Goal: Transaction & Acquisition: Purchase product/service

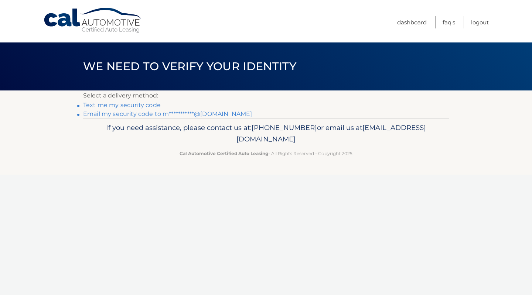
click at [138, 112] on link "**********" at bounding box center [167, 113] width 169 height 7
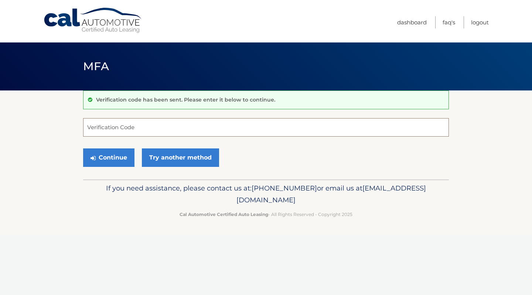
click at [136, 126] on input "Verification Code" at bounding box center [265, 127] width 365 height 18
paste input "033633"
type input "033633"
click at [118, 157] on button "Continue" at bounding box center [108, 157] width 51 height 18
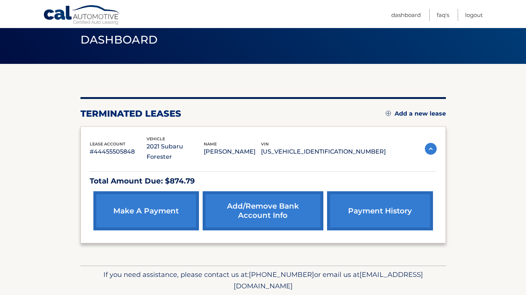
scroll to position [42, 0]
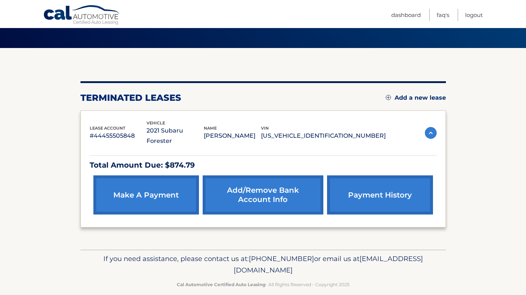
click at [384, 194] on link "payment history" at bounding box center [380, 194] width 106 height 39
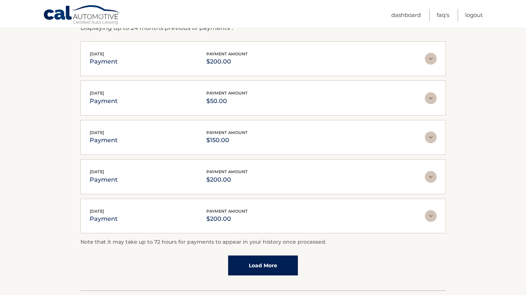
scroll to position [148, 0]
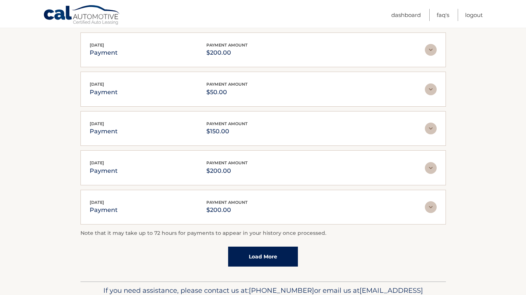
click at [272, 252] on link "Load More" at bounding box center [263, 257] width 70 height 20
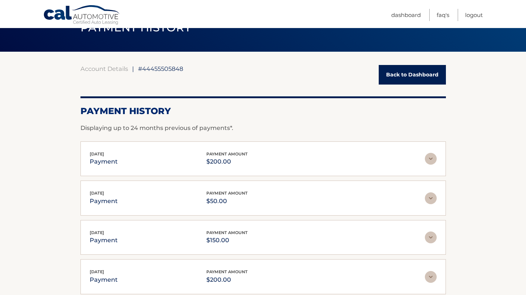
scroll to position [0, 0]
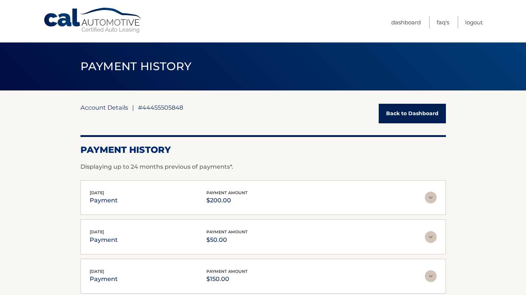
click at [104, 109] on link "Account Details" at bounding box center [104, 107] width 48 height 7
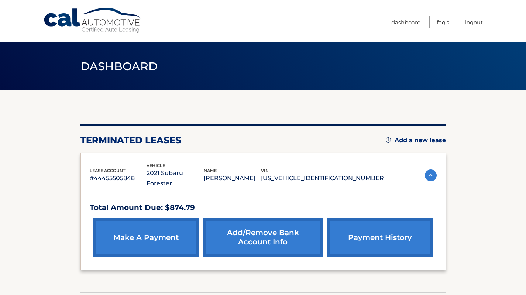
click at [159, 221] on link "make a payment" at bounding box center [146, 237] width 106 height 39
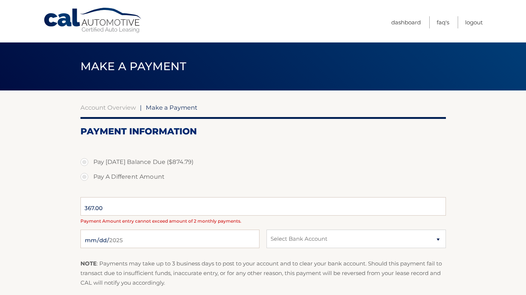
select select "MGYxZGJlNjctMzhjMy00OGFjLWFiODMtYWM4Y2ViNmMxMjc4"
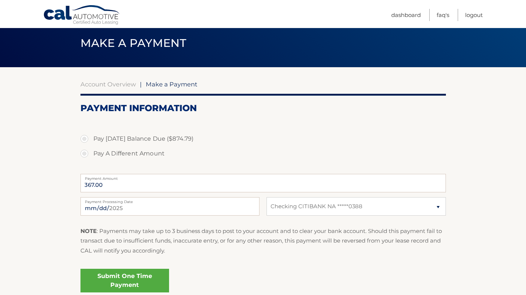
scroll to position [37, 0]
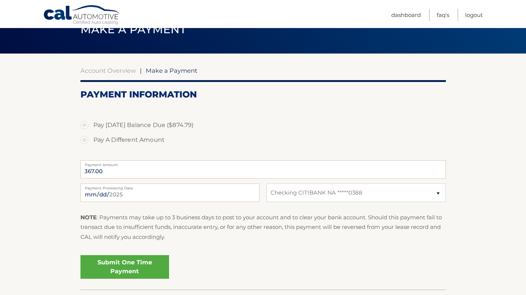
click at [124, 139] on label "Pay A Different Amount" at bounding box center [262, 140] width 365 height 15
click at [91, 139] on input "Pay A Different Amount" at bounding box center [86, 139] width 7 height 12
radio input "true"
type input "200"
click at [292, 152] on div "Pay Today's Balance Due ($874.79) Pay A Different Amount" at bounding box center [262, 137] width 365 height 38
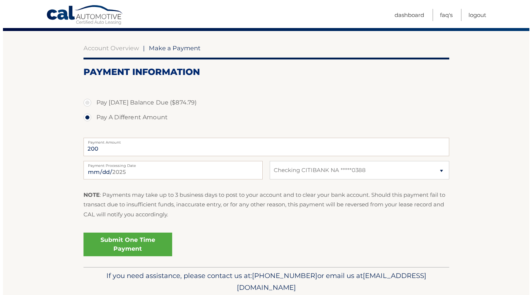
scroll to position [87, 0]
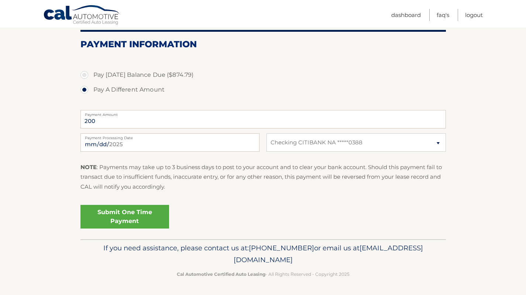
click at [139, 220] on link "Submit One Time Payment" at bounding box center [124, 217] width 89 height 24
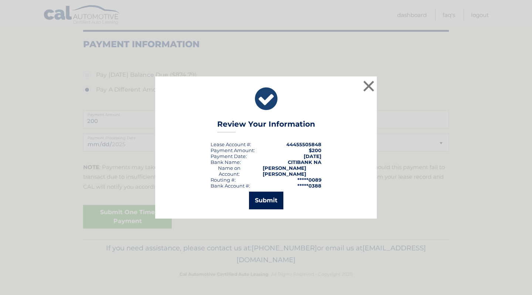
click at [261, 196] on button "Submit" at bounding box center [266, 201] width 34 height 18
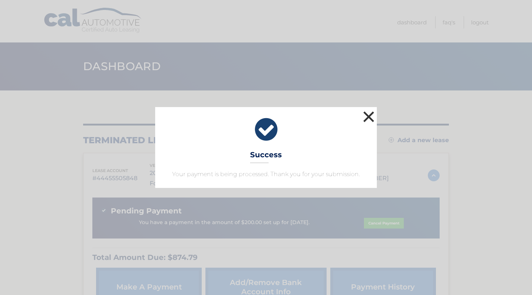
click at [370, 117] on button "×" at bounding box center [368, 116] width 15 height 15
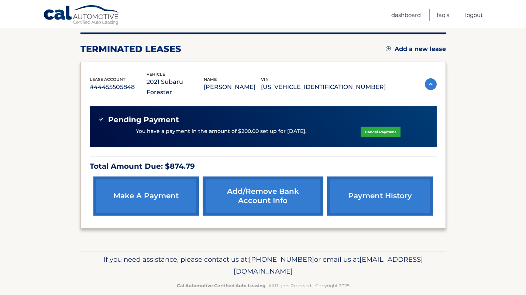
scroll to position [92, 0]
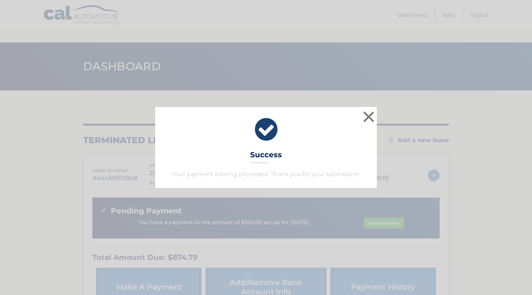
scroll to position [92, 0]
